Goal: Information Seeking & Learning: Learn about a topic

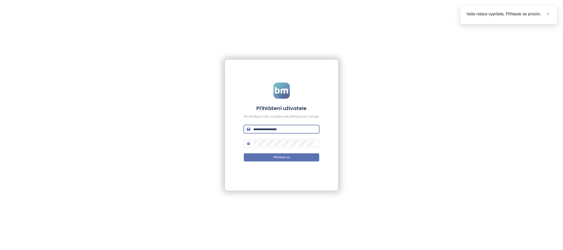
click at [291, 127] on input "text" at bounding box center [285, 129] width 63 height 6
type input "**********"
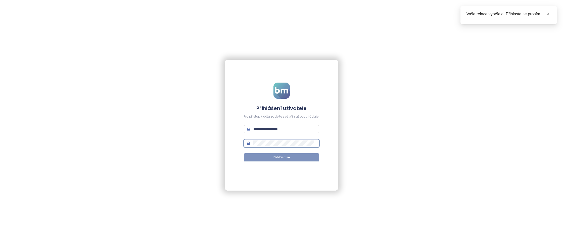
click at [281, 157] on span "Přihlásit se" at bounding box center [282, 157] width 16 height 5
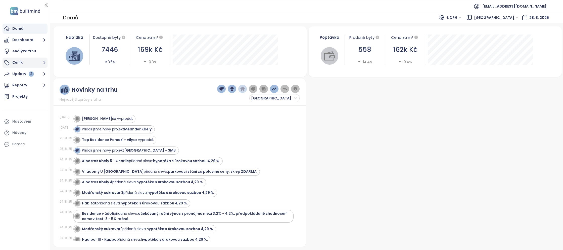
click at [19, 61] on button "Ceník" at bounding box center [25, 63] width 45 height 10
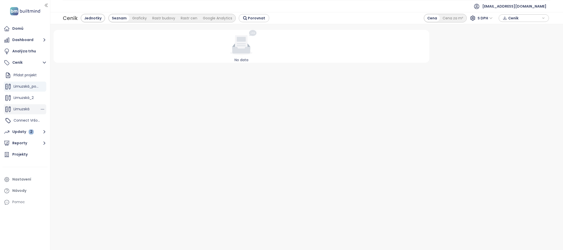
scroll to position [19, 0]
click at [29, 98] on div "Connect Vršovice 5,7,8,9" at bounding box center [27, 101] width 26 height 6
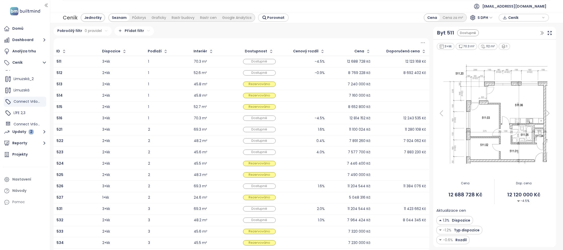
scroll to position [48, 0]
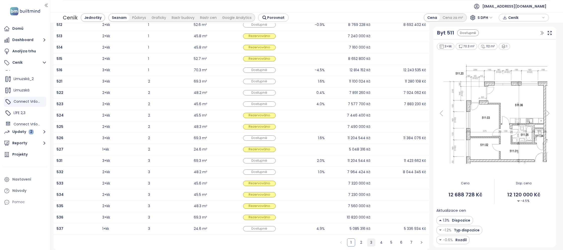
click at [372, 240] on link "3" at bounding box center [372, 242] width 8 height 8
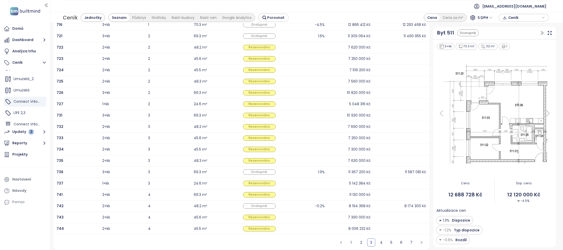
click at [279, 172] on div "Dostupné" at bounding box center [259, 171] width 39 height 5
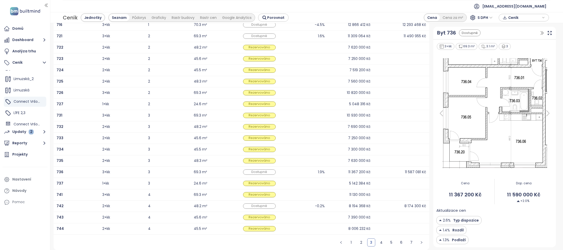
click at [515, 119] on img at bounding box center [495, 113] width 116 height 113
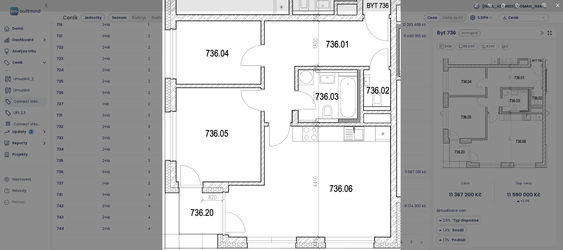
click at [478, 120] on div at bounding box center [281, 125] width 563 height 250
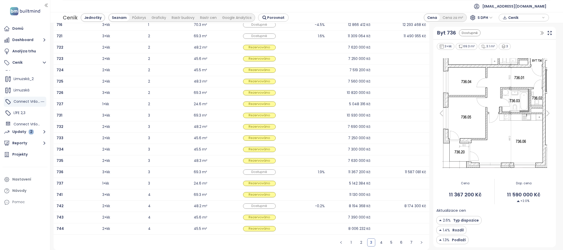
click at [26, 103] on span "Connect Vršovice 5,7,8,9" at bounding box center [36, 101] width 44 height 5
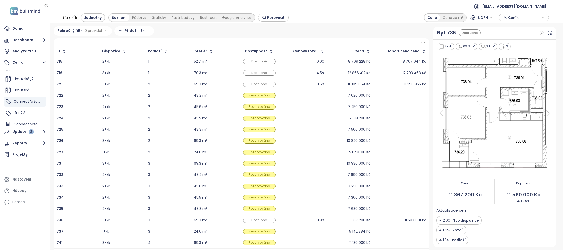
click at [82, 18] on div "Jednotky" at bounding box center [92, 17] width 23 height 7
click at [90, 16] on div "Jednotky" at bounding box center [92, 17] width 23 height 7
click at [137, 17] on div "Půdorys" at bounding box center [139, 17] width 19 height 7
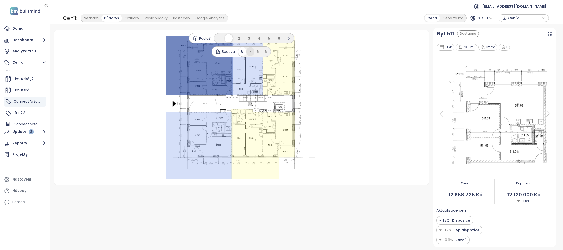
click at [249, 49] on div "7" at bounding box center [250, 51] width 8 height 9
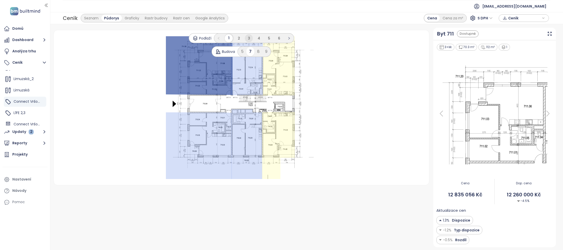
click at [247, 37] on li "3" at bounding box center [249, 38] width 8 height 8
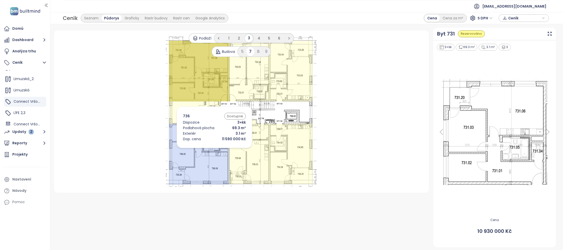
click at [207, 149] on icon at bounding box center [199, 153] width 60 height 61
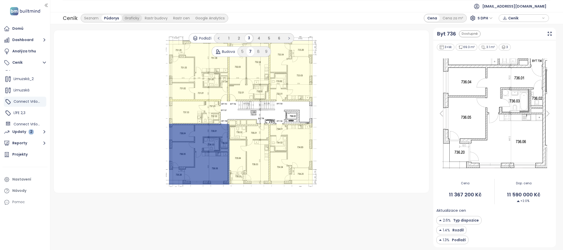
click at [129, 14] on div "Seznam Půdorys Graficky Rastr budovy Rastr cen Google Analytics" at bounding box center [155, 18] width 148 height 9
click at [129, 15] on div "Graficky" at bounding box center [132, 18] width 20 height 7
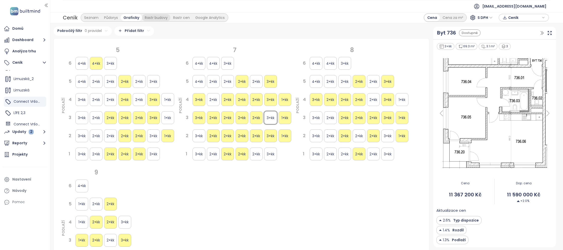
click at [161, 17] on div "Rastr budovy" at bounding box center [156, 17] width 28 height 7
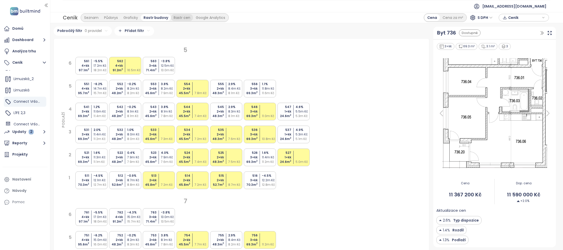
click at [182, 17] on div "Rastr cen" at bounding box center [182, 17] width 22 height 7
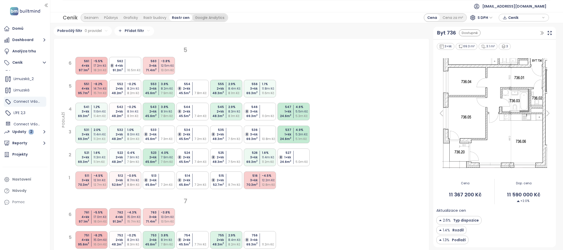
click at [212, 17] on div "Google Analytics" at bounding box center [209, 17] width 35 height 7
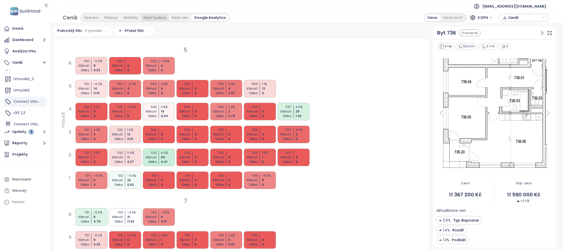
click at [164, 16] on div "Rastr budovy" at bounding box center [155, 17] width 28 height 7
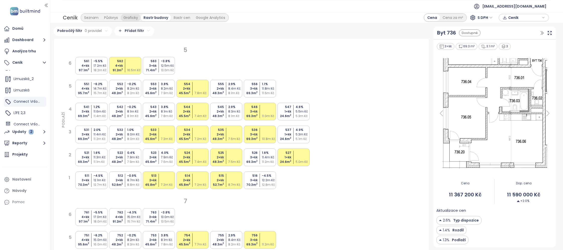
click at [127, 19] on div "Graficky" at bounding box center [131, 17] width 20 height 7
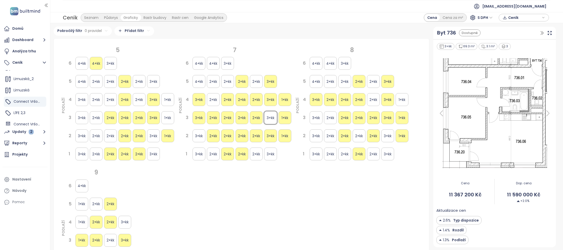
click at [113, 18] on div "Půdorys" at bounding box center [110, 17] width 19 height 7
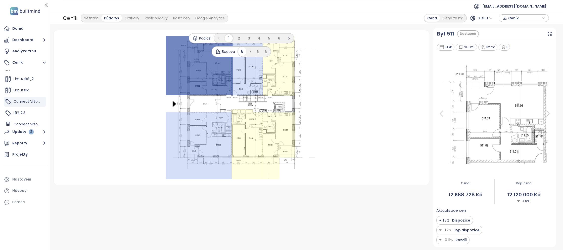
click at [251, 51] on div "7" at bounding box center [250, 51] width 8 height 9
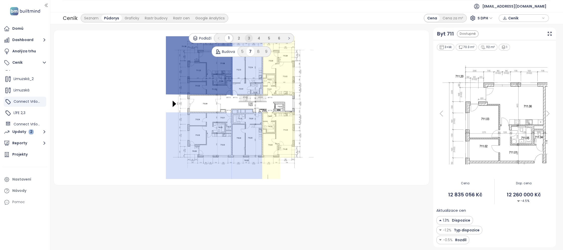
click at [248, 38] on span "3" at bounding box center [249, 38] width 2 height 5
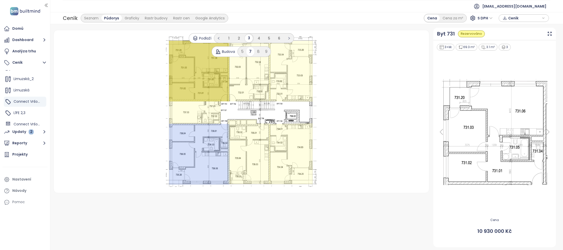
click at [257, 50] on div "8" at bounding box center [259, 51] width 8 height 9
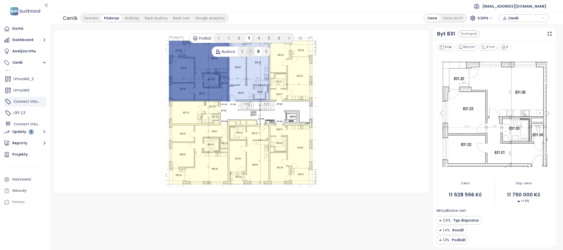
click at [249, 51] on div "7" at bounding box center [250, 51] width 8 height 9
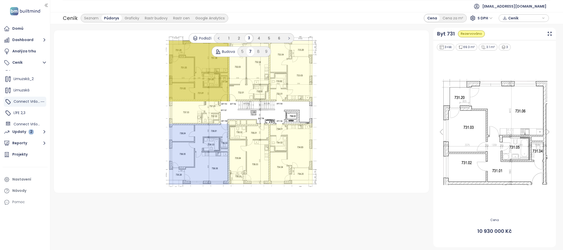
click at [24, 100] on span "Connect Vršovice 5,7,8,9" at bounding box center [36, 101] width 44 height 5
click at [92, 19] on div "Seznam" at bounding box center [91, 18] width 20 height 7
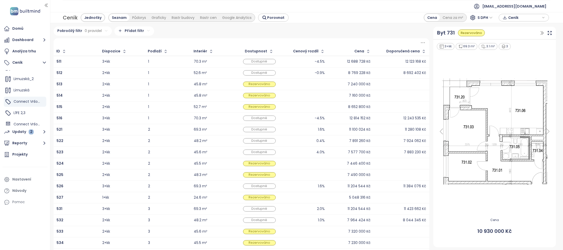
scroll to position [48, 0]
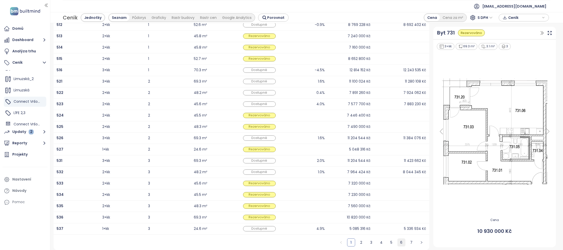
click at [403, 244] on link "6" at bounding box center [402, 242] width 8 height 8
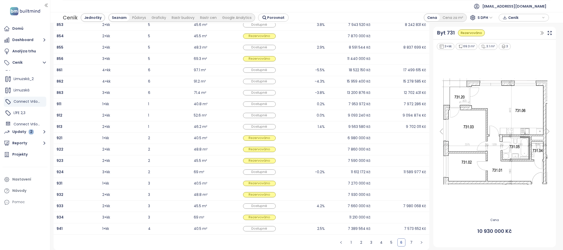
click at [412, 243] on link "7" at bounding box center [412, 242] width 8 height 8
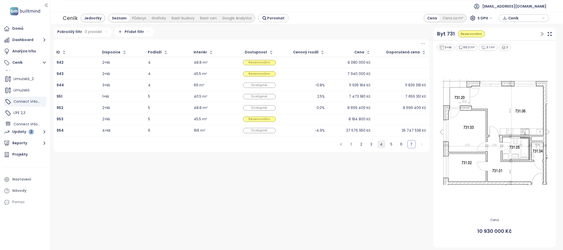
click at [380, 143] on link "4" at bounding box center [382, 144] width 8 height 8
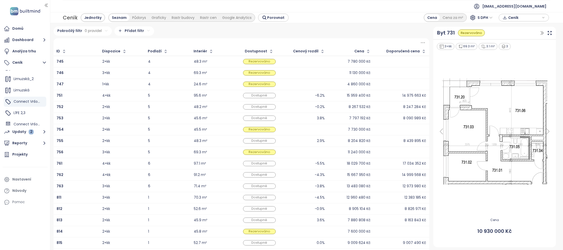
scroll to position [48, 0]
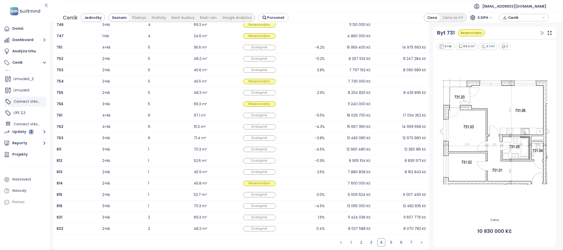
click at [366, 241] on ul "1 2 3 4 5 6 7" at bounding box center [381, 242] width 96 height 16
click at [361, 242] on link "2" at bounding box center [362, 242] width 8 height 8
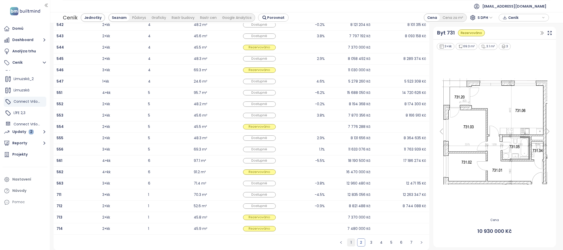
click at [354, 241] on link "1" at bounding box center [352, 242] width 8 height 8
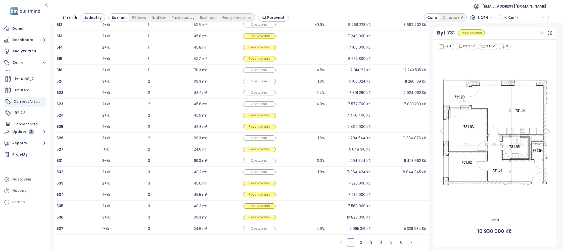
scroll to position [0, 0]
